Goal: Download file/media

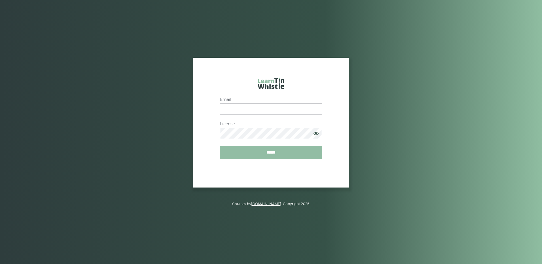
type input "**********"
click at [273, 149] on input "******" at bounding box center [271, 152] width 102 height 13
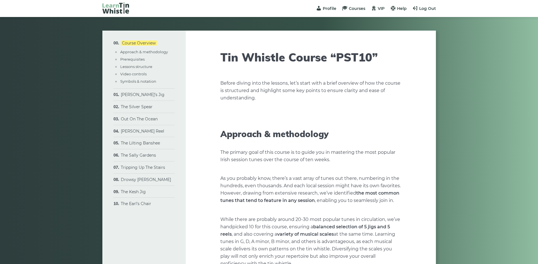
click at [129, 92] on li "[PERSON_NAME]’s Jig Sheet music Plain version Full version Varations" at bounding box center [143, 95] width 61 height 12
click at [129, 94] on link "[PERSON_NAME]’s Jig" at bounding box center [143, 94] width 44 height 5
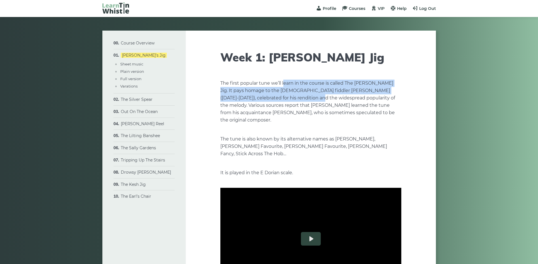
drag, startPoint x: 283, startPoint y: 86, endPoint x: 298, endPoint y: 98, distance: 18.7
click at [298, 98] on p "The first popular tune we’ll learn in the course is called The Morrison’s Jig. …" at bounding box center [310, 102] width 181 height 44
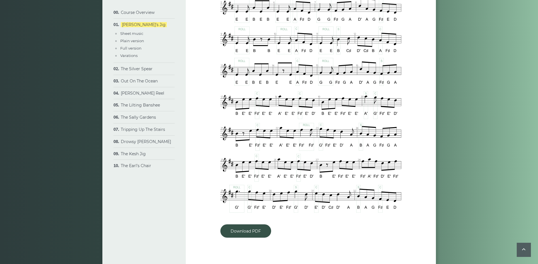
scroll to position [426, 0]
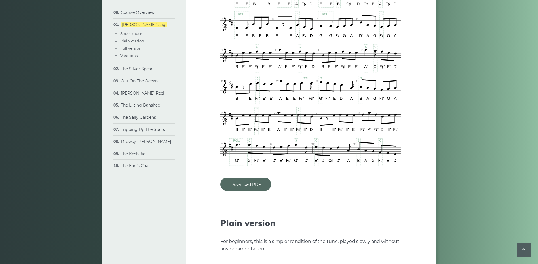
click at [245, 178] on link "Download PDF" at bounding box center [245, 184] width 51 height 13
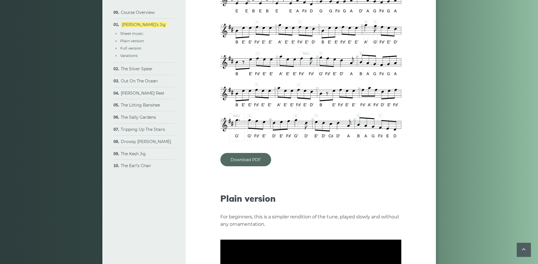
scroll to position [482, 0]
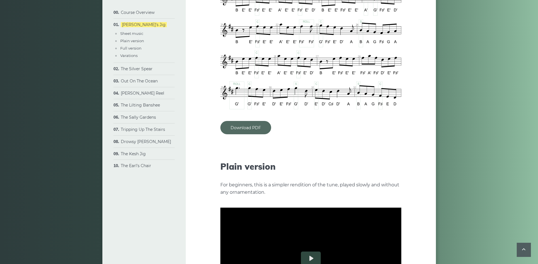
click at [247, 121] on link "Download PDF" at bounding box center [245, 127] width 51 height 13
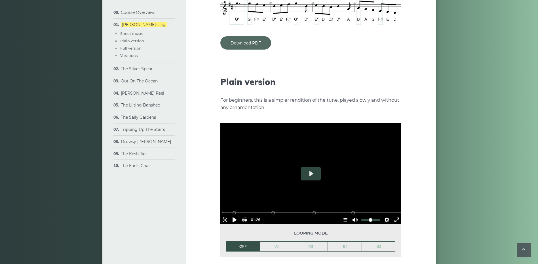
scroll to position [567, 0]
